Goal: Go to known website: Access a specific website the user already knows

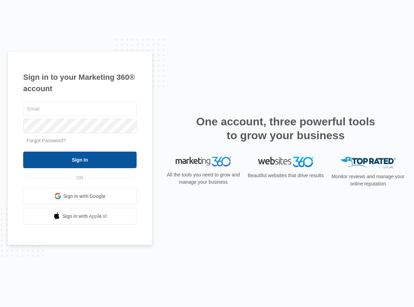
type input "[EMAIL_ADDRESS][DOMAIN_NAME]"
click at [93, 158] on input "Sign In" at bounding box center [79, 160] width 113 height 17
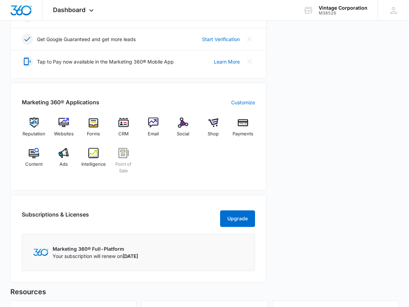
scroll to position [207, 0]
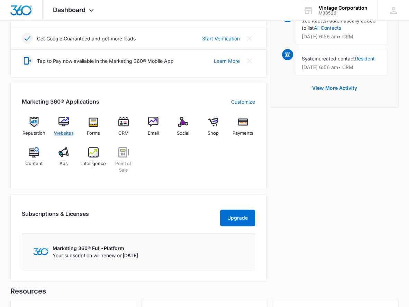
click at [68, 133] on div "Websites" at bounding box center [64, 129] width 24 height 25
